Goal: Check status: Check status

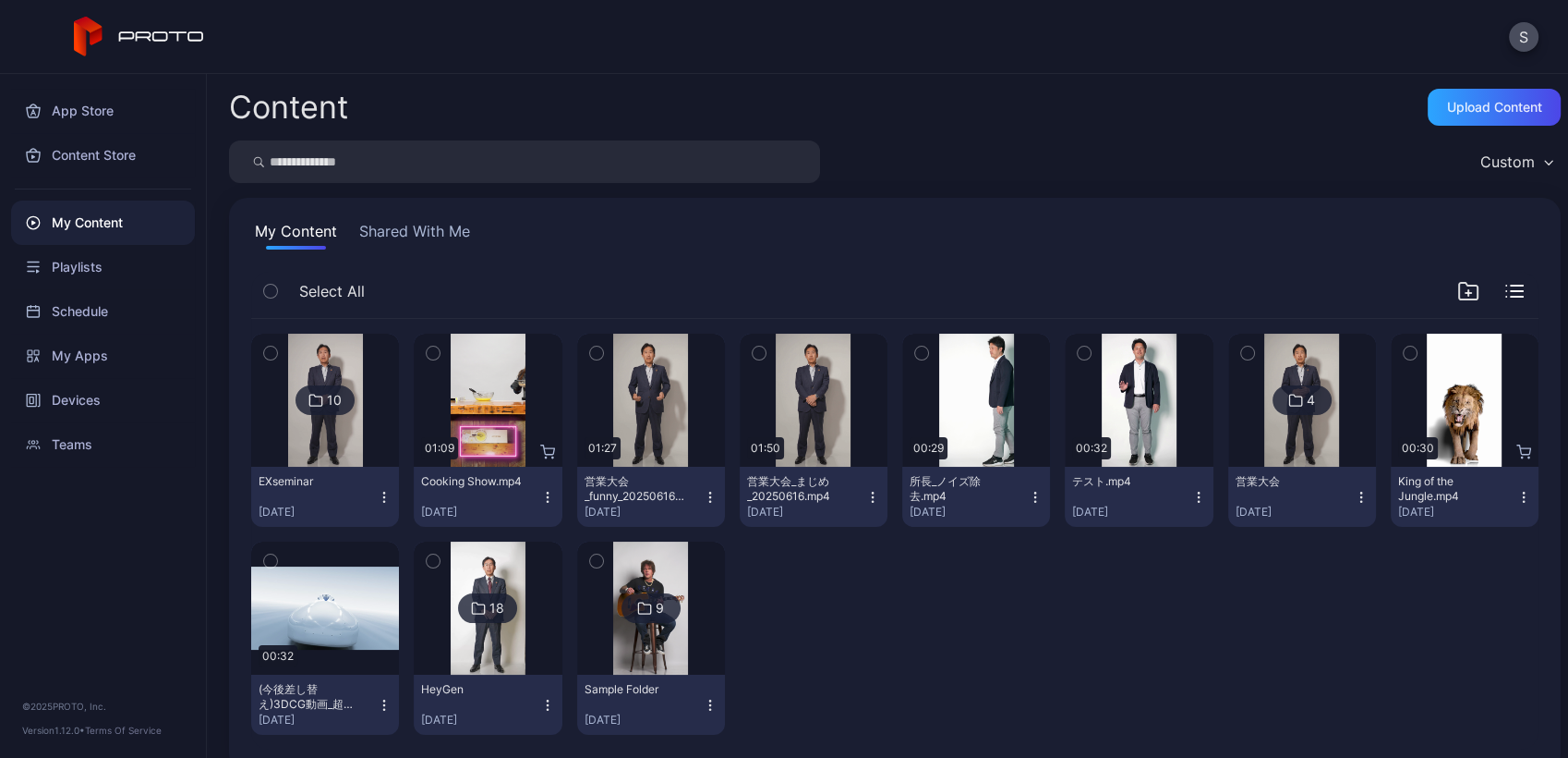
scroll to position [27, 0]
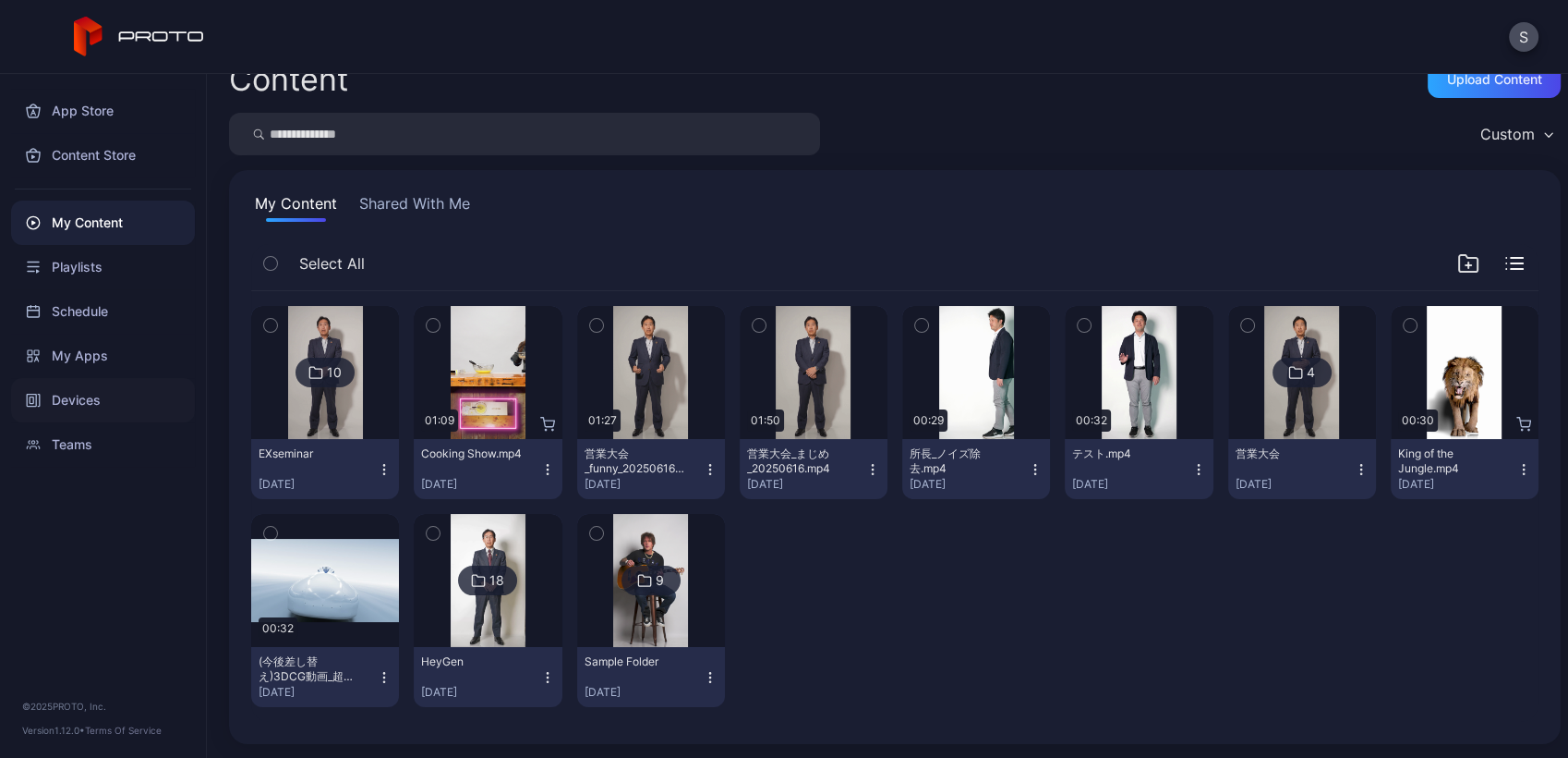
click at [40, 410] on div "Devices" at bounding box center [103, 399] width 184 height 44
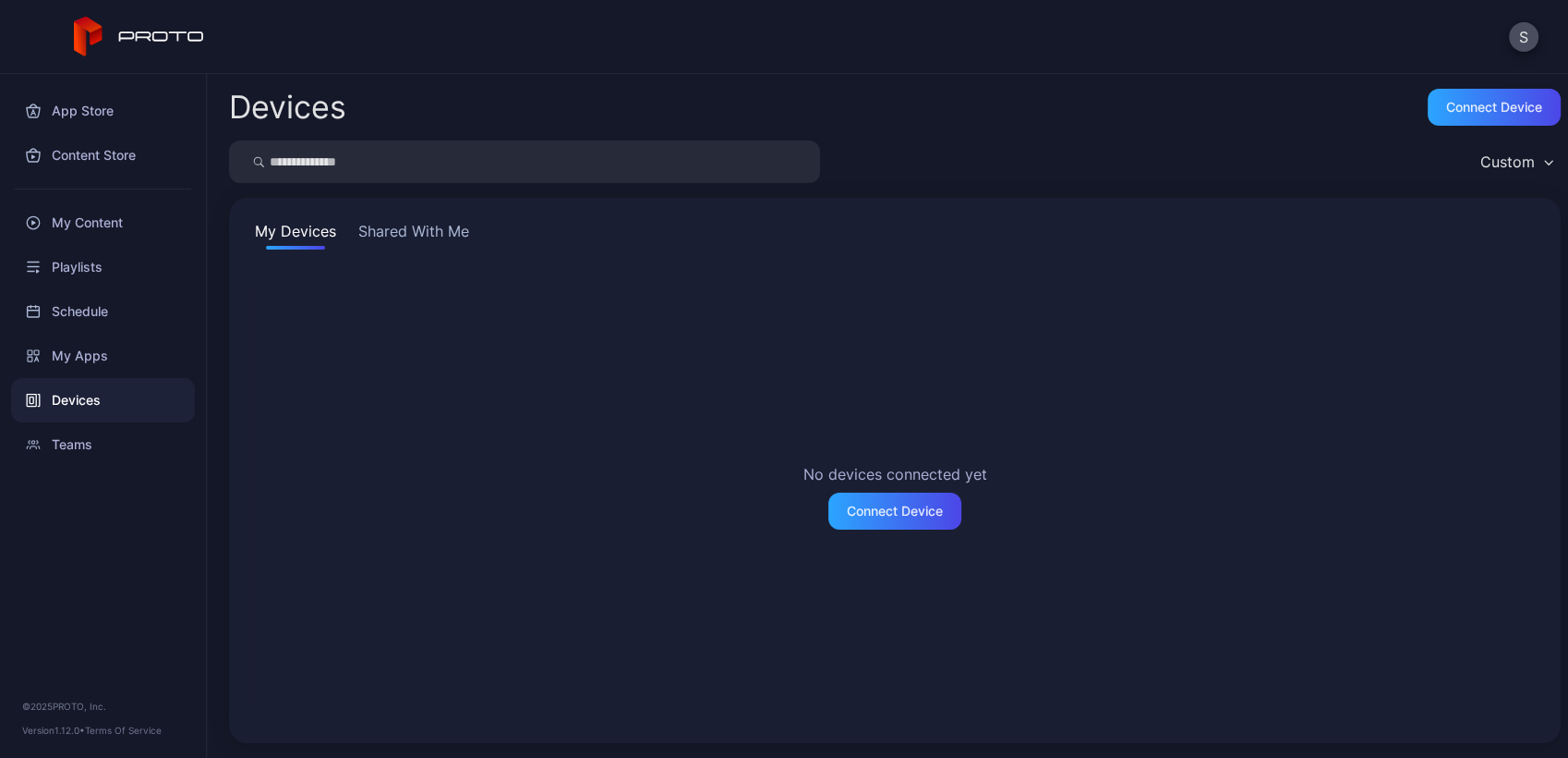
click at [387, 234] on button "Shared With Me" at bounding box center [413, 234] width 118 height 29
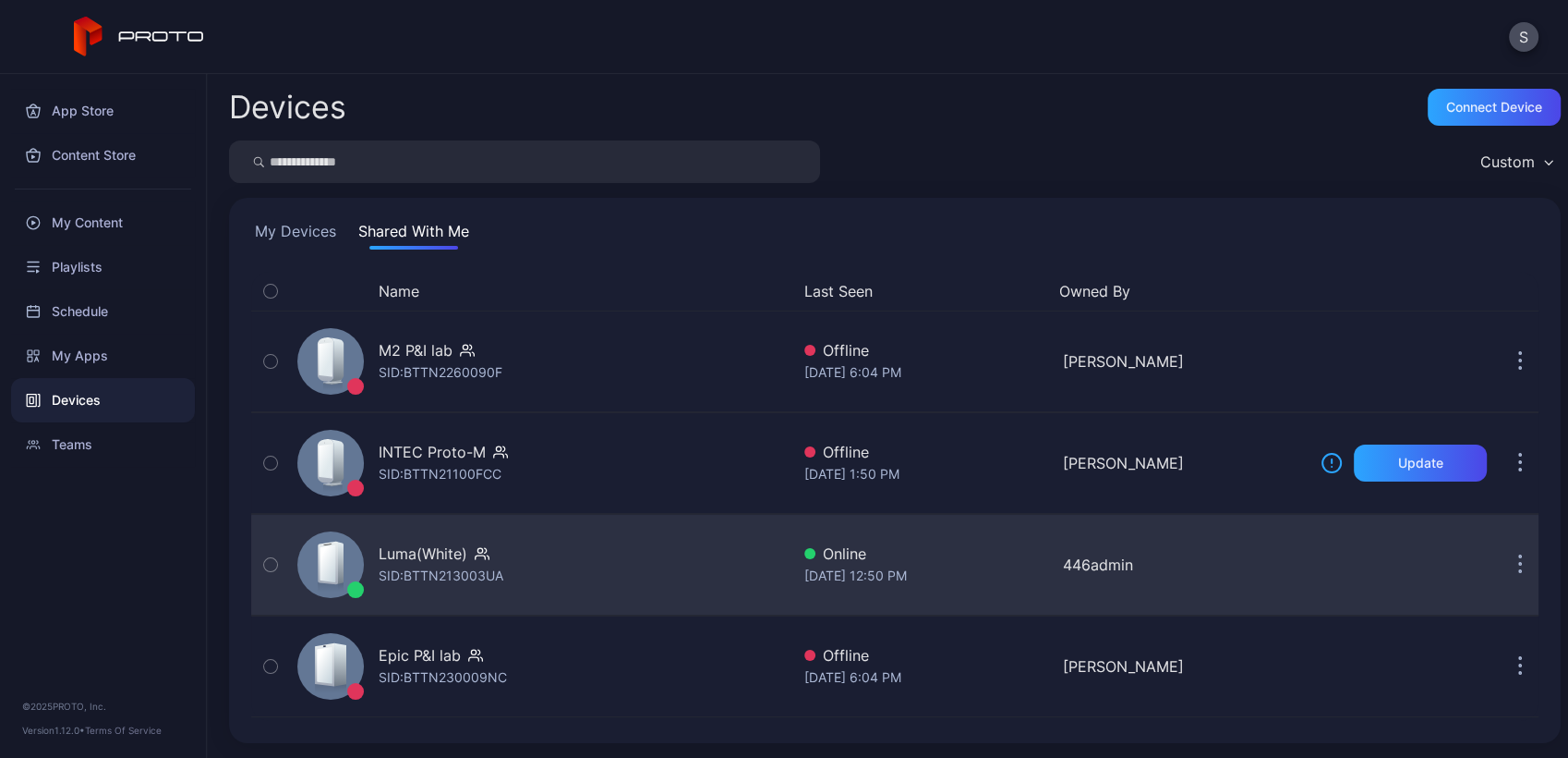
click at [417, 571] on div "SID: BTTN213003UA" at bounding box center [441, 575] width 125 height 22
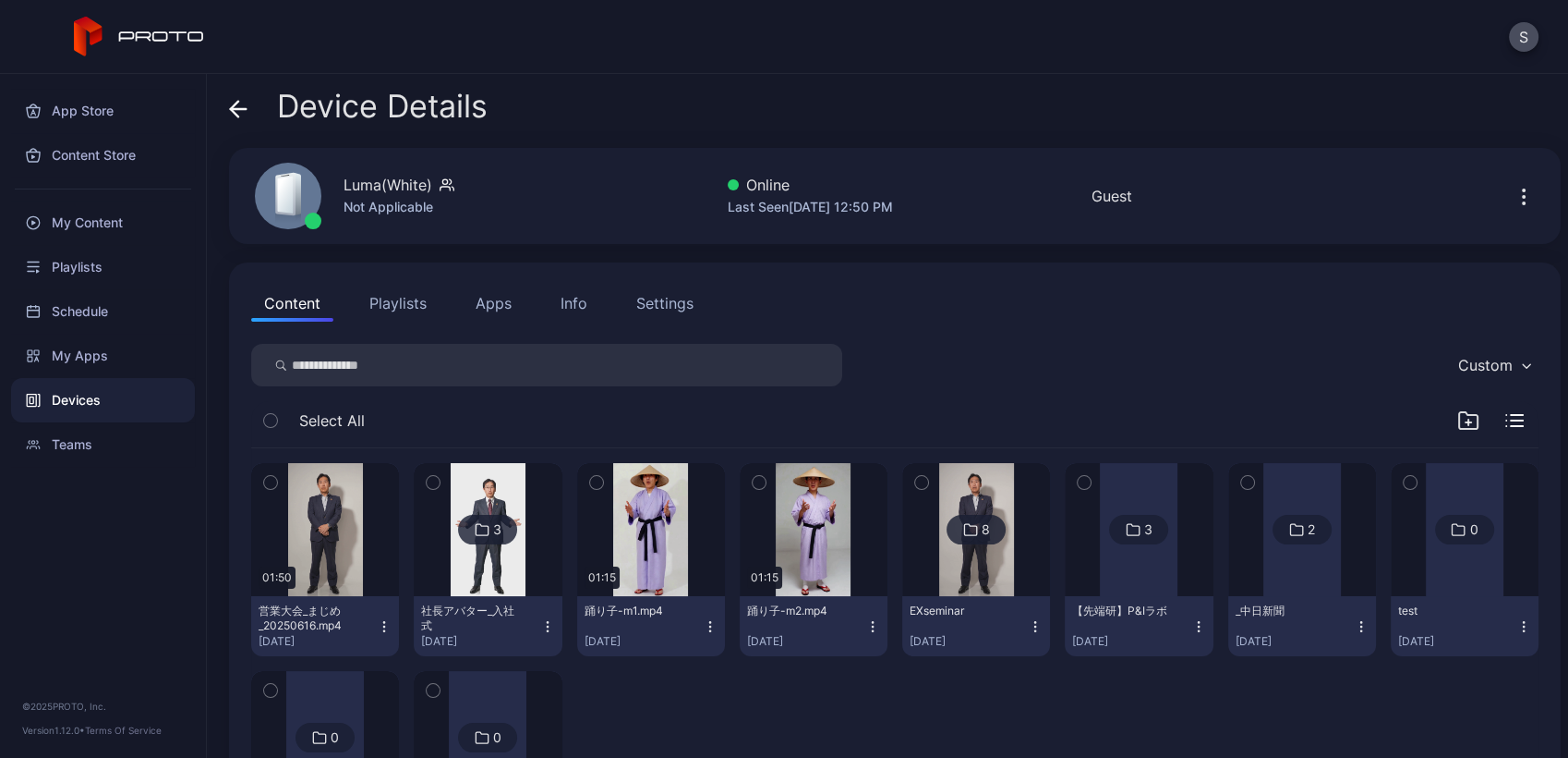
click at [976, 563] on img at bounding box center [976, 529] width 75 height 133
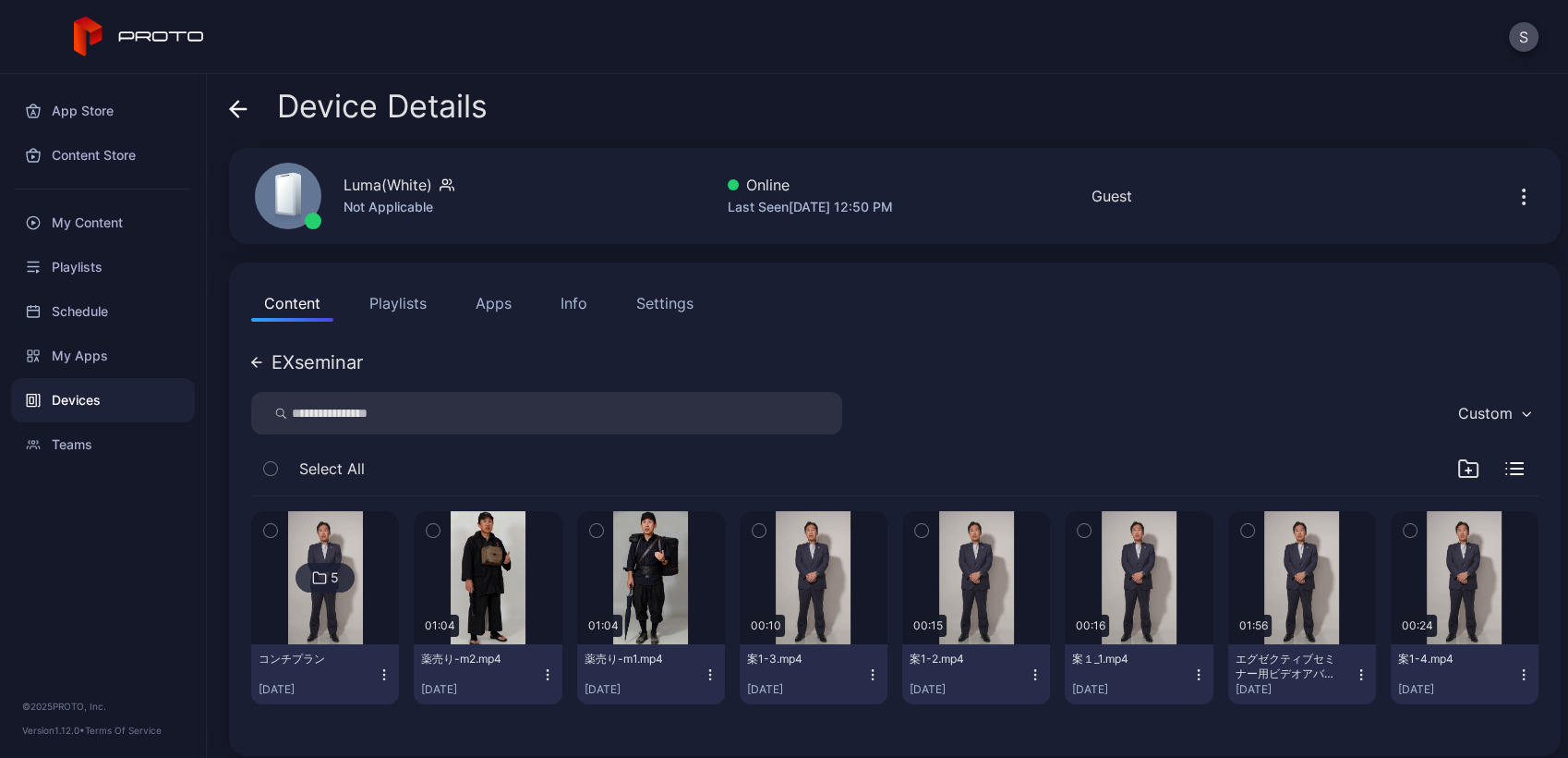
scroll to position [12, 0]
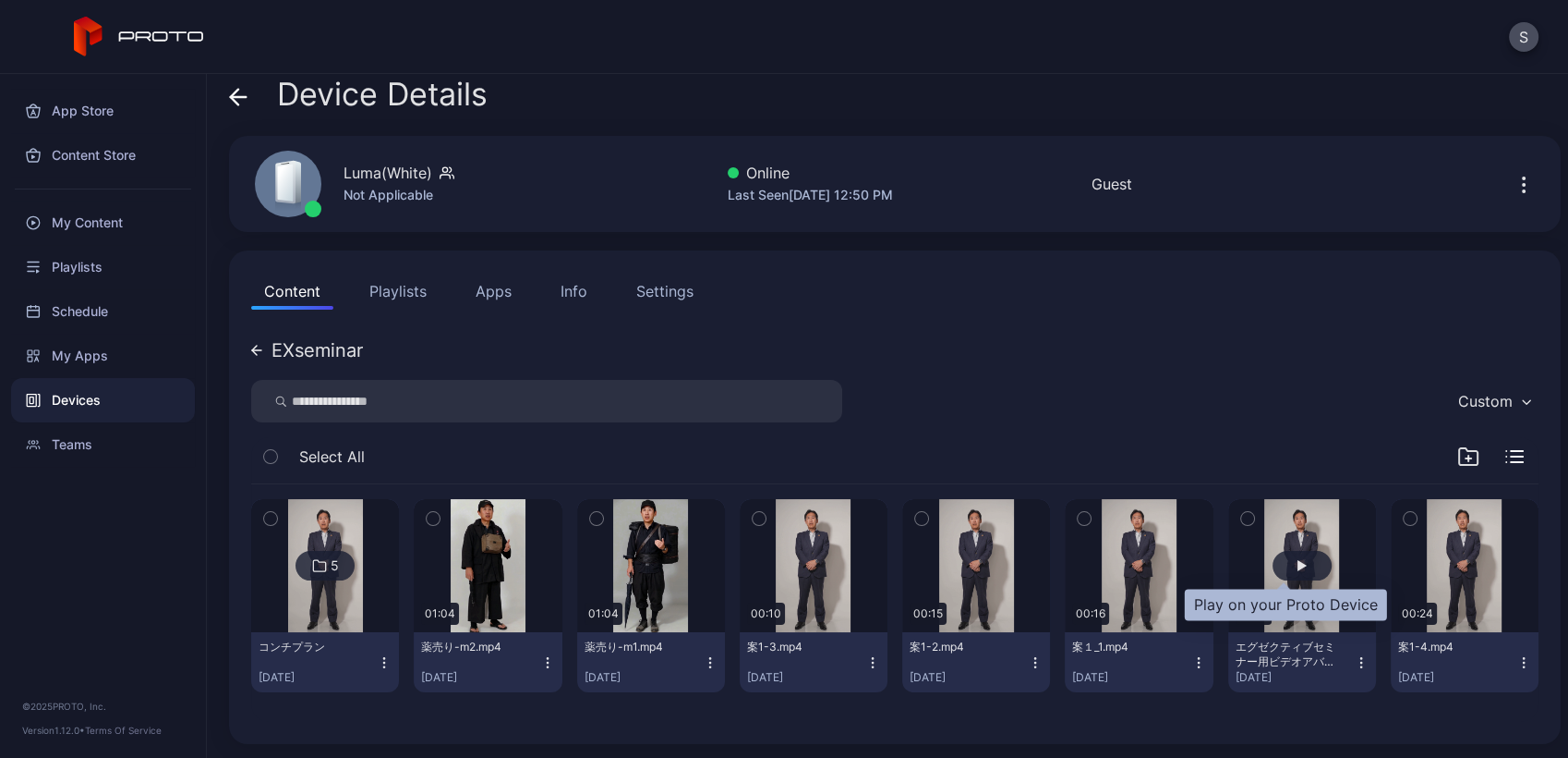
click at [1297, 563] on div "button" at bounding box center [1302, 565] width 9 height 11
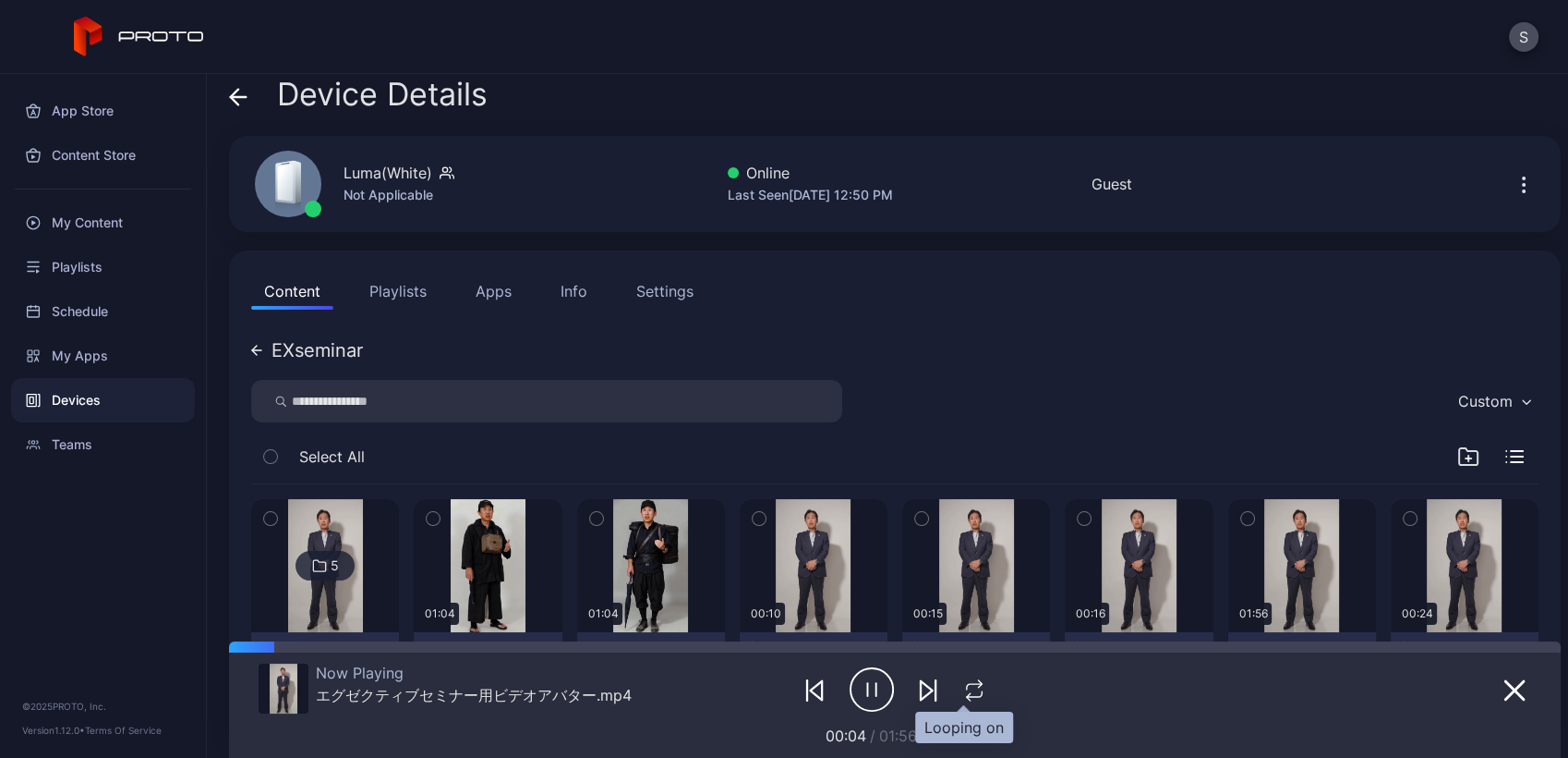
click at [967, 683] on icon "button" at bounding box center [975, 686] width 16 height 6
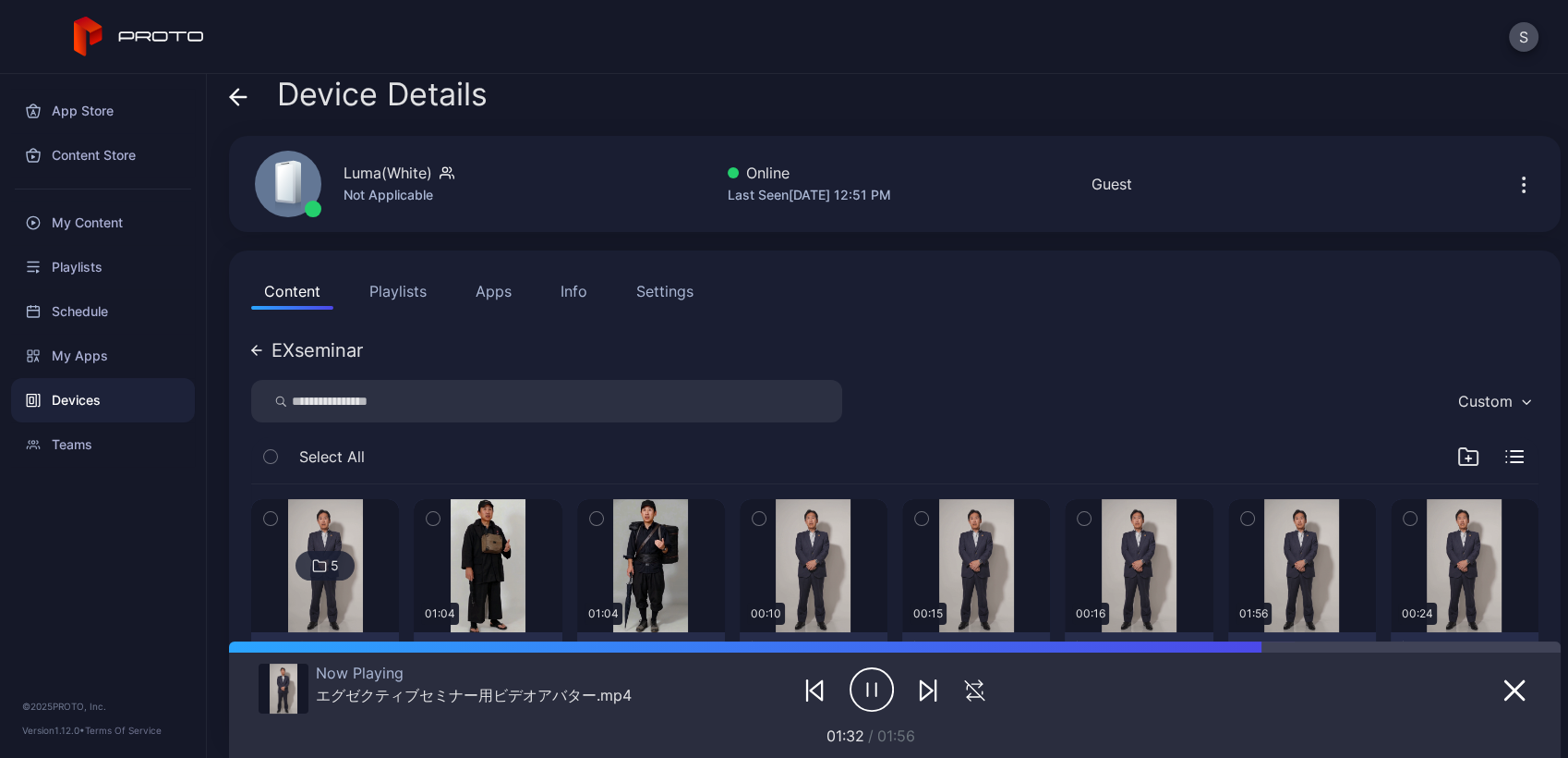
scroll to position [128, 0]
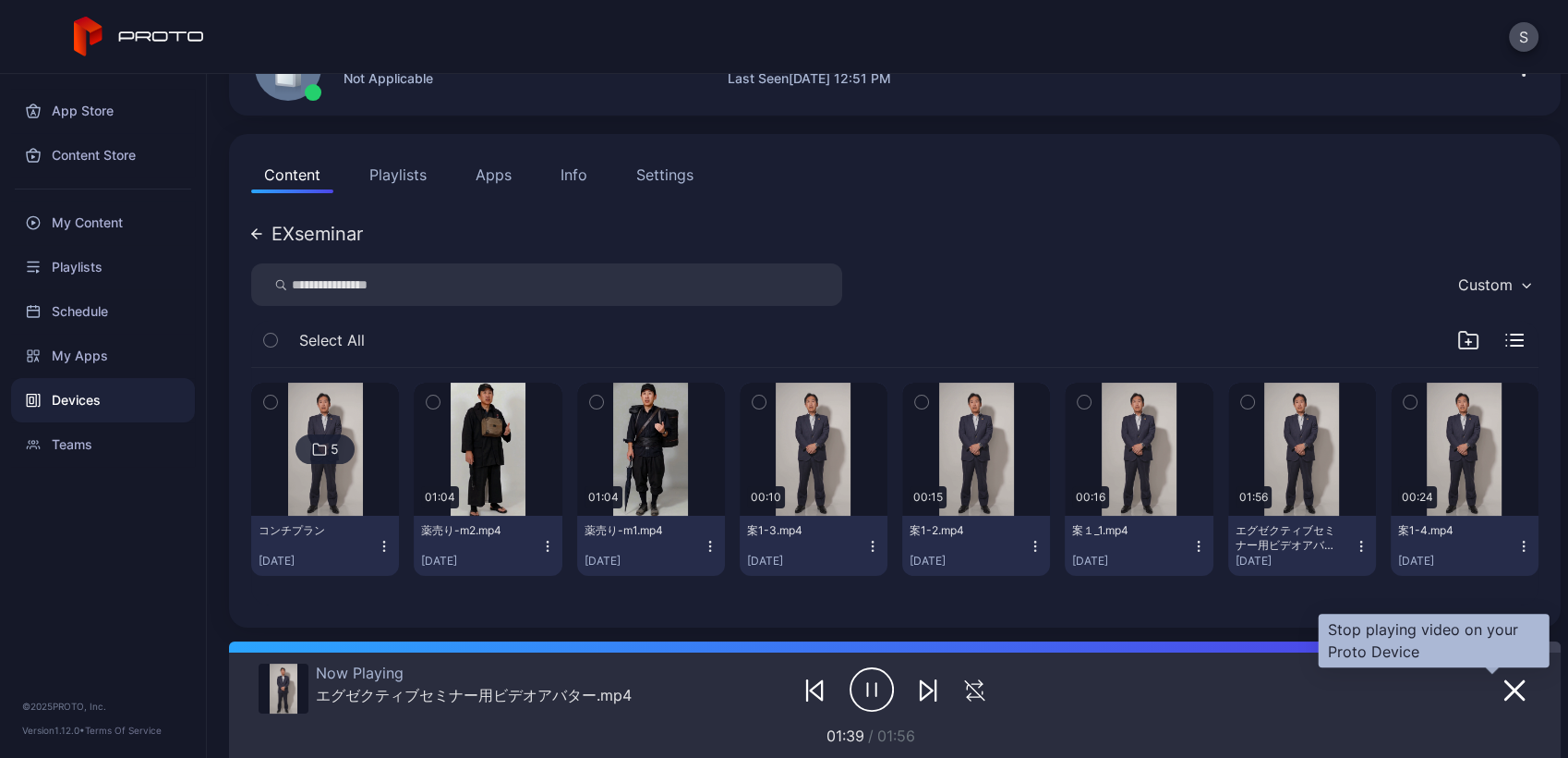
click at [1503, 689] on icon "button" at bounding box center [1513, 689] width 22 height 22
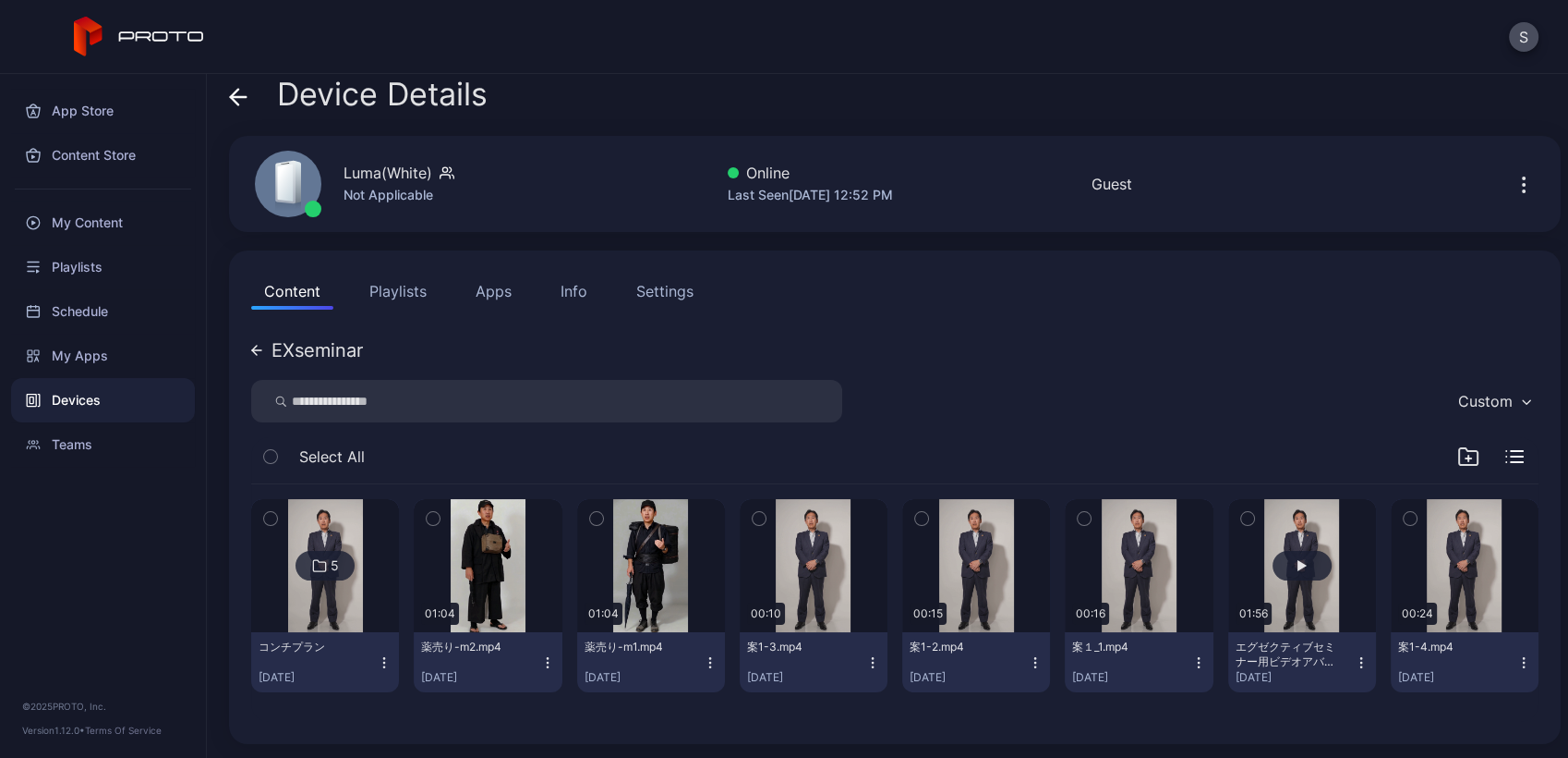
click at [1293, 597] on button "button" at bounding box center [1302, 565] width 148 height 133
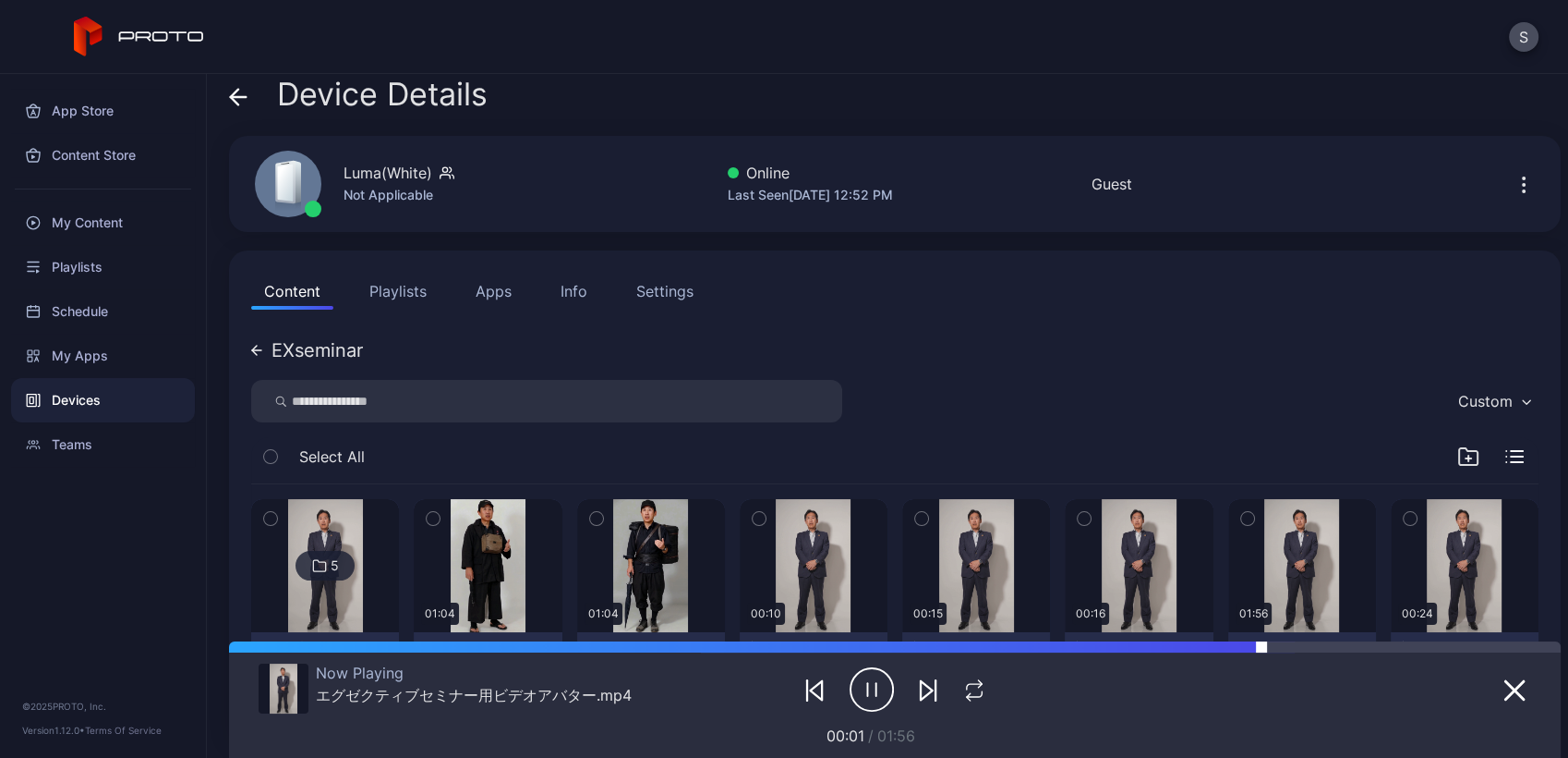
click at [1269, 642] on div at bounding box center [1410, 647] width 299 height 11
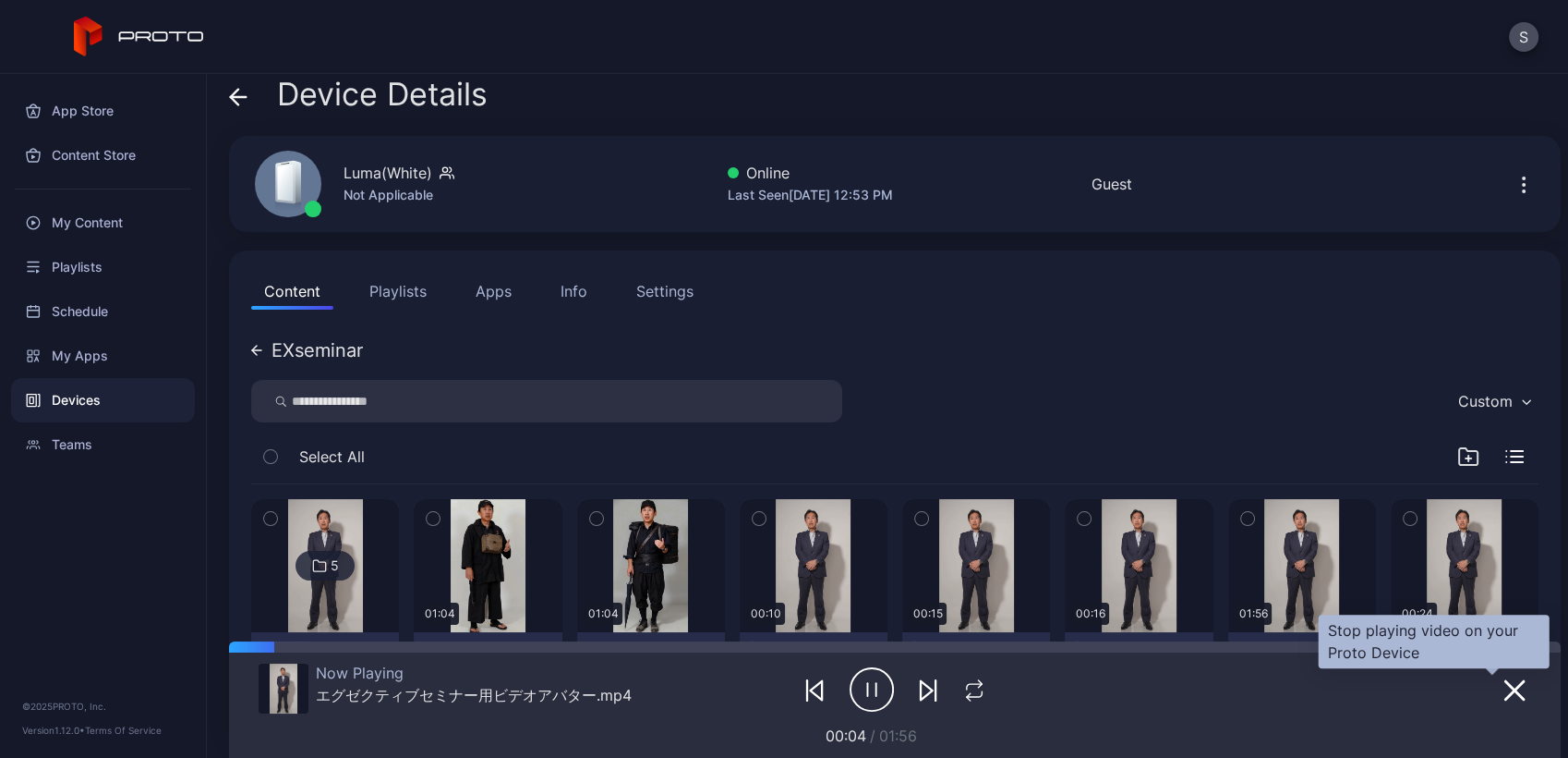
click at [1505, 694] on icon "button" at bounding box center [1514, 690] width 19 height 19
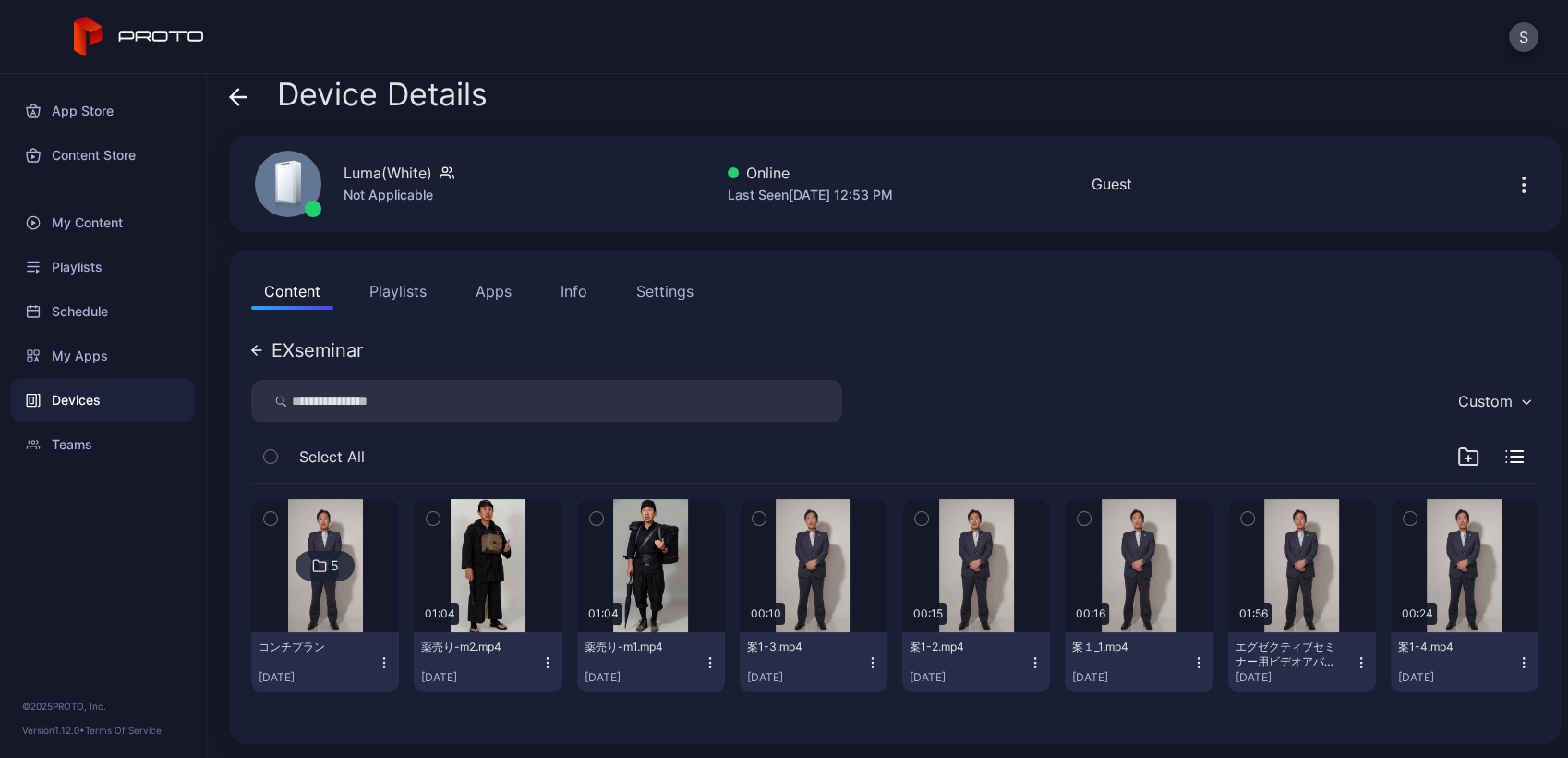
scroll to position [0, 0]
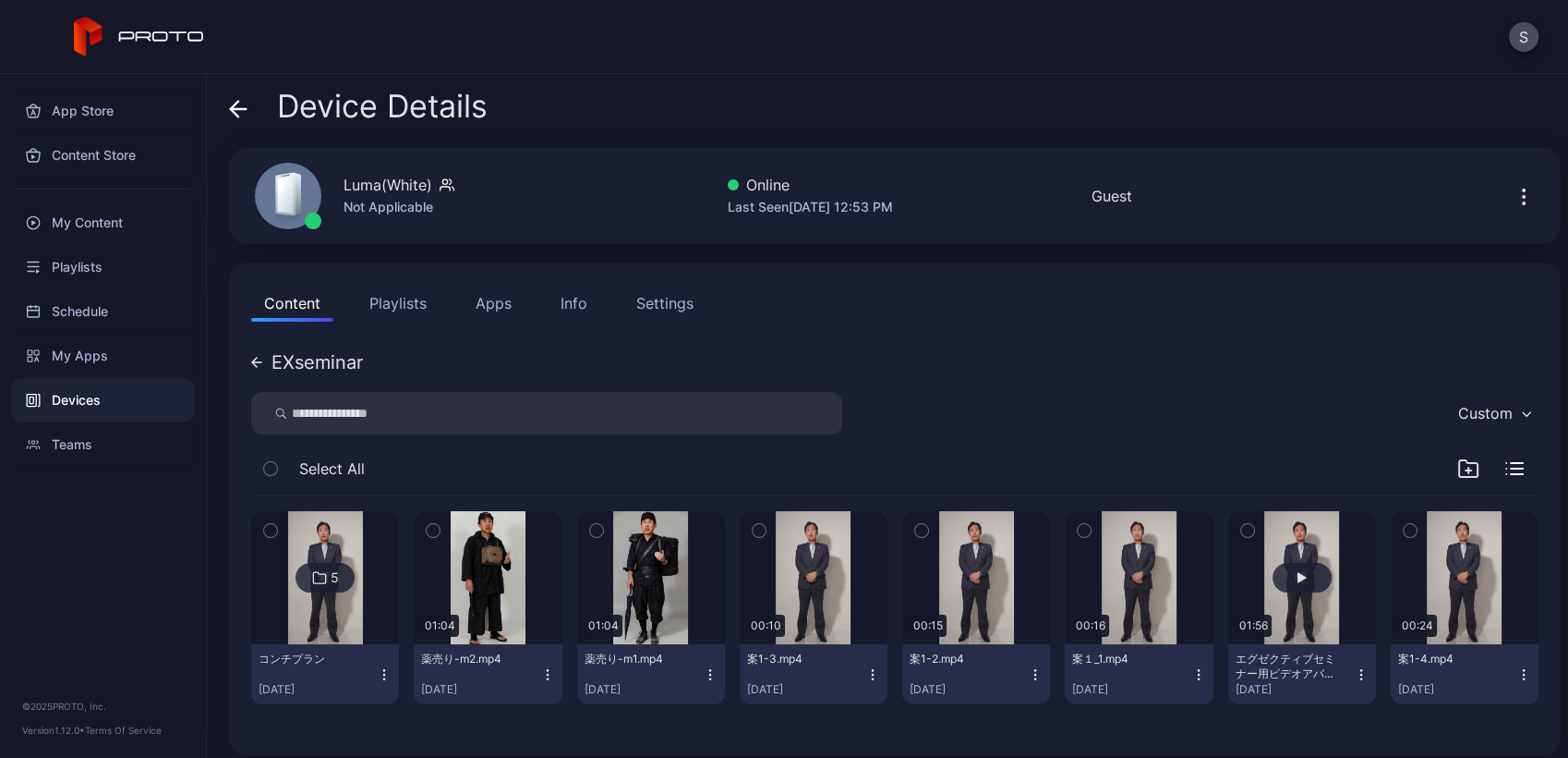
click at [1244, 555] on button "button" at bounding box center [1302, 577] width 148 height 133
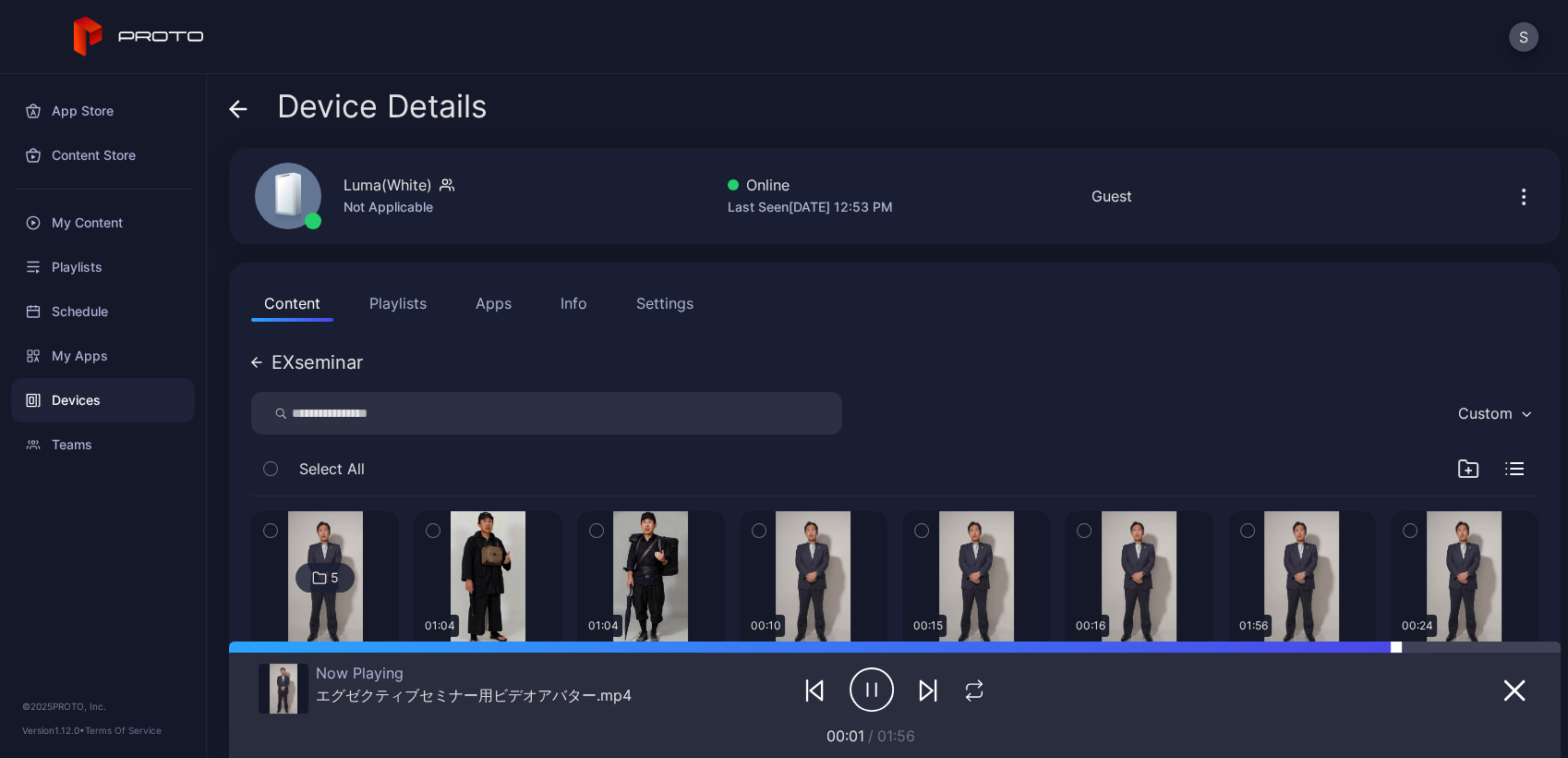
click at [1408, 641] on div at bounding box center [1478, 647] width 164 height 11
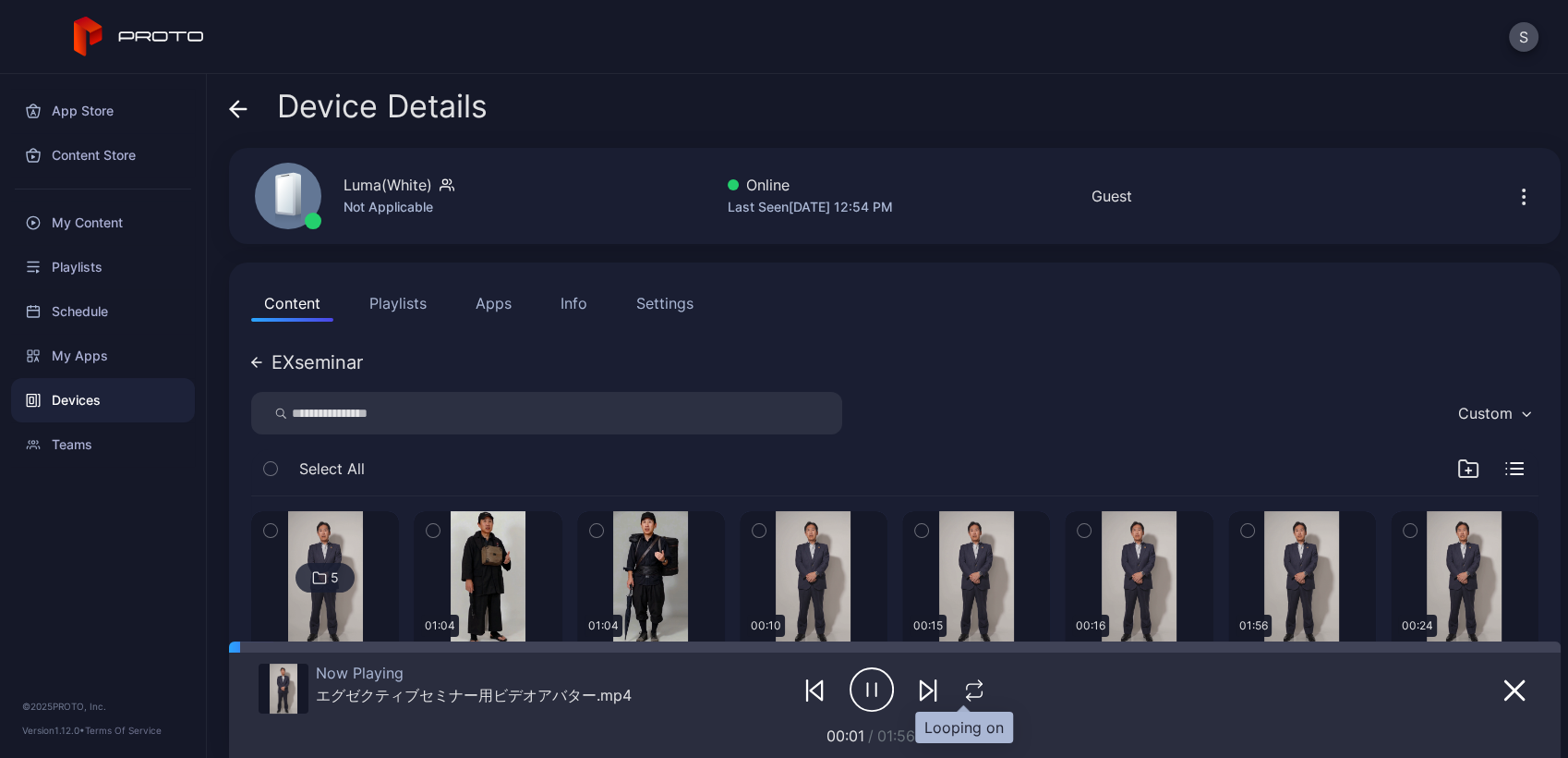
click at [968, 689] on icon "button" at bounding box center [974, 689] width 24 height 22
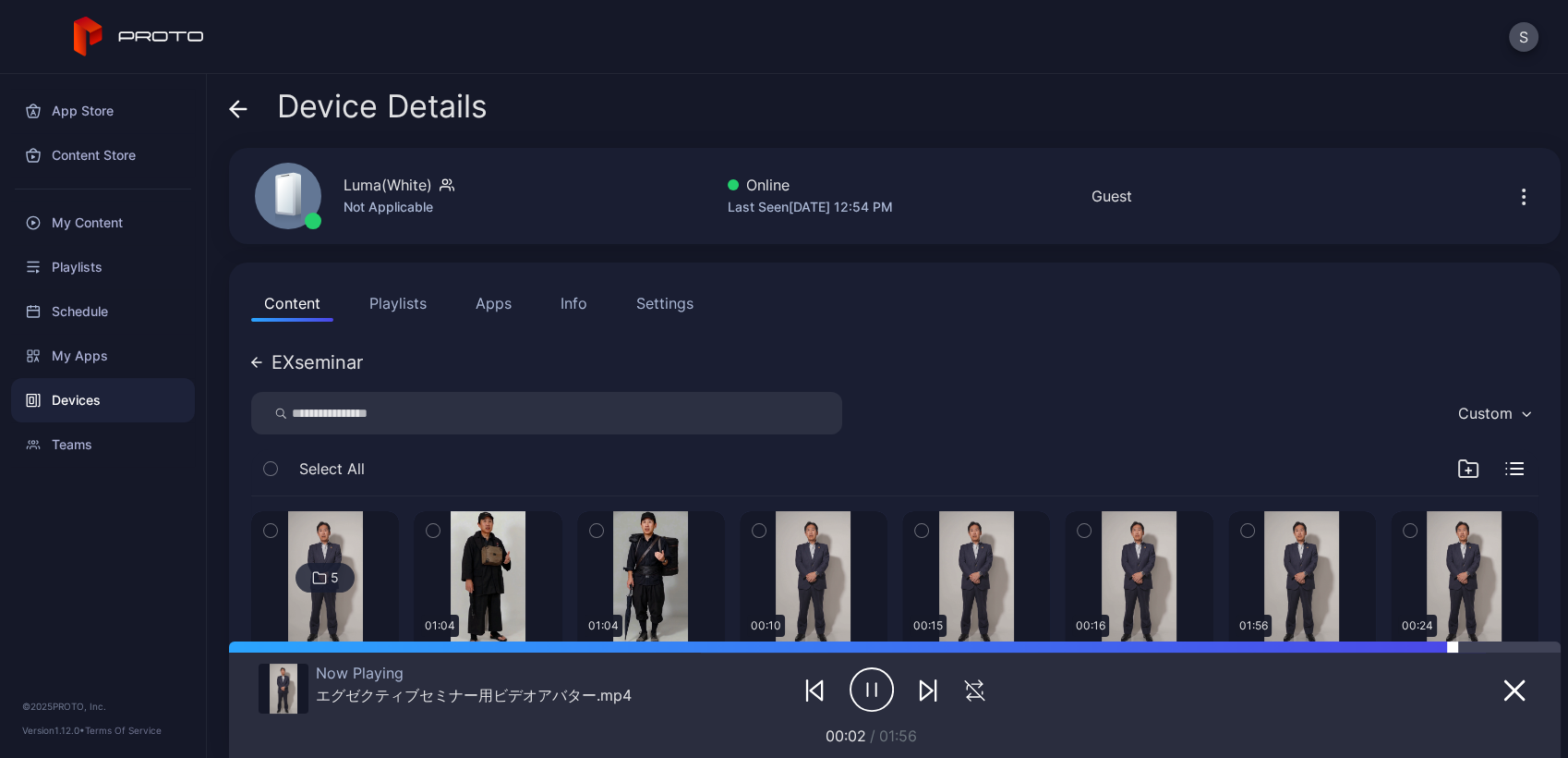
click at [1460, 645] on div at bounding box center [1507, 647] width 108 height 11
click at [1507, 645] on div at bounding box center [1511, 647] width 97 height 11
